Goal: Find specific page/section: Find specific page/section

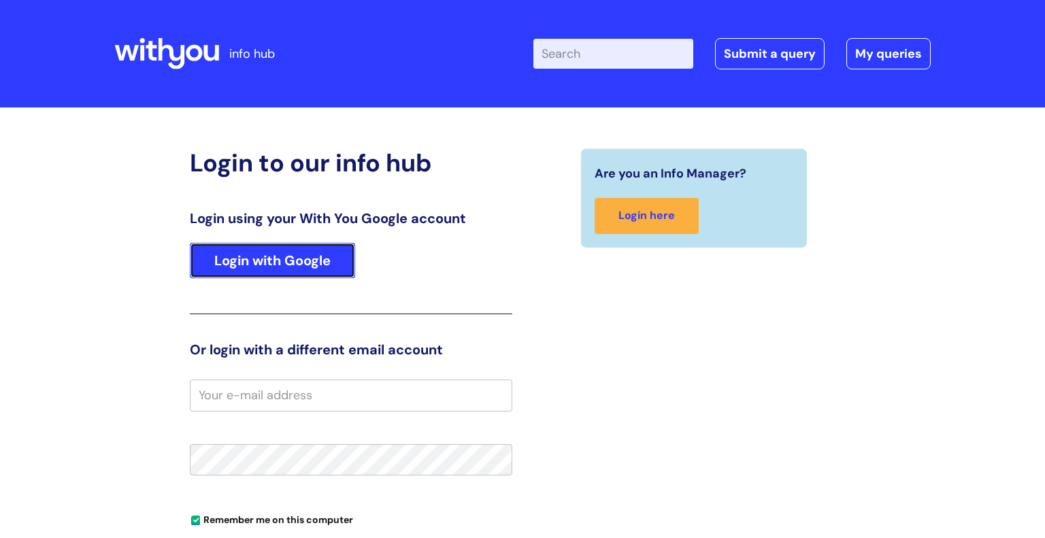
click at [276, 262] on link "Login with Google" at bounding box center [272, 260] width 165 height 35
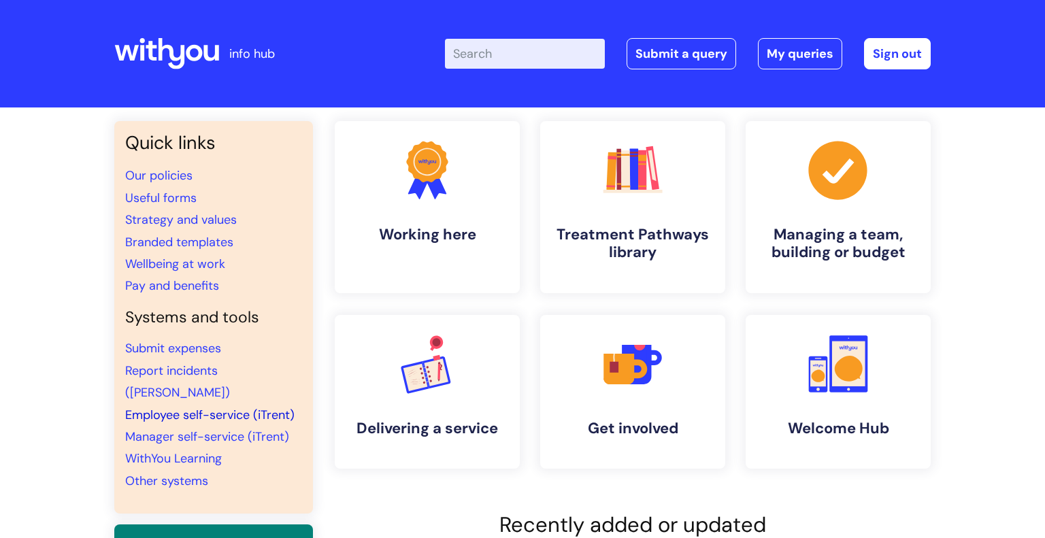
click at [216, 407] on link "Employee self-service (iTrent)" at bounding box center [209, 415] width 169 height 16
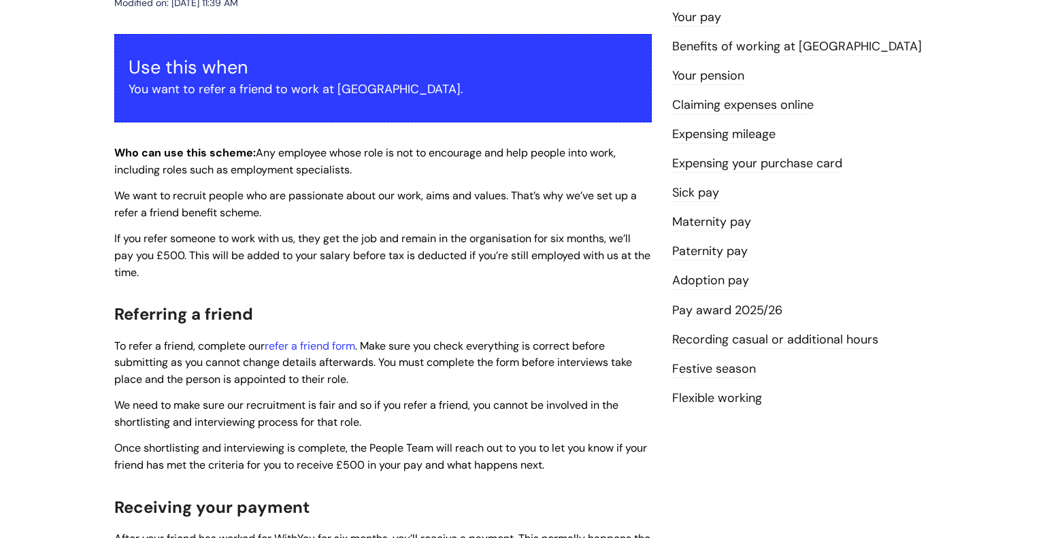
scroll to position [219, 0]
